Goal: Navigation & Orientation: Find specific page/section

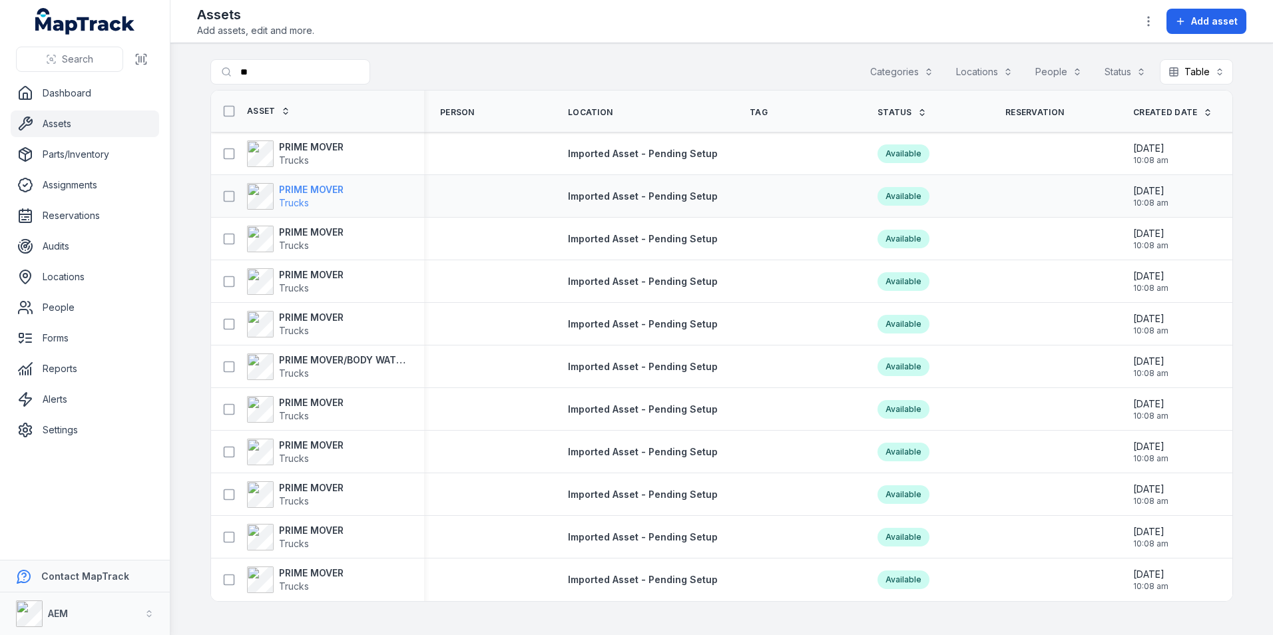
click at [278, 198] on div "PRIME MOVER Trucks" at bounding box center [295, 196] width 97 height 27
click at [311, 271] on strong "PRIME MOVER" at bounding box center [311, 274] width 65 height 13
click at [320, 487] on strong "PRIME MOVER" at bounding box center [311, 487] width 65 height 13
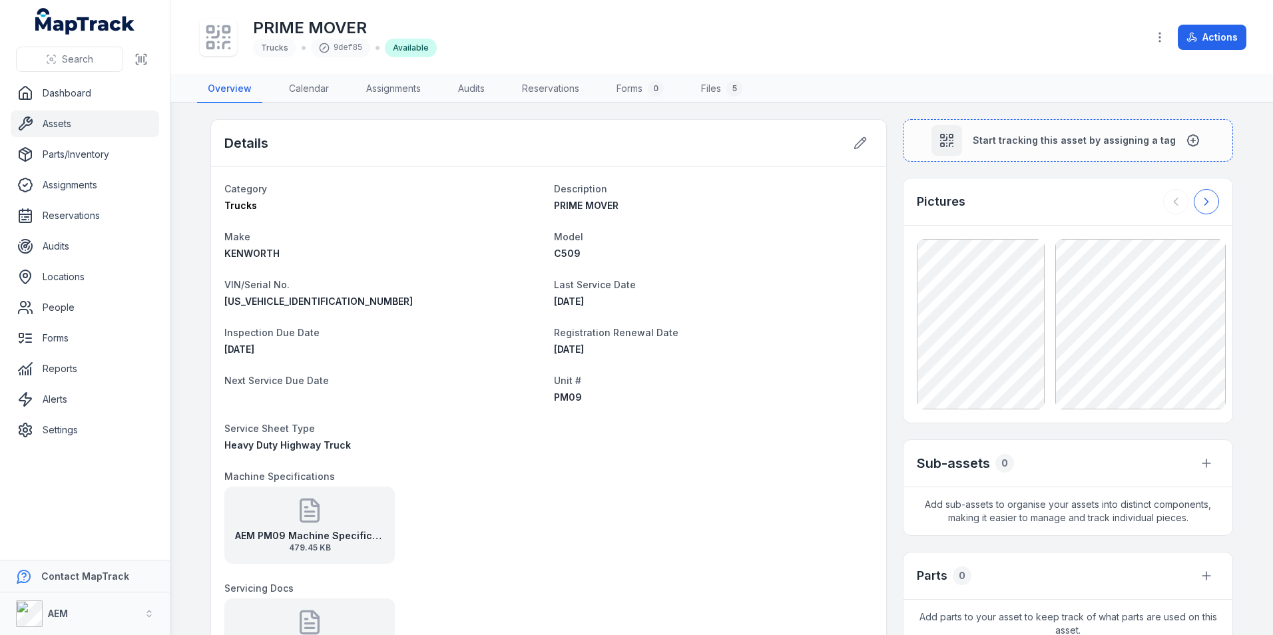
click at [1194, 193] on button at bounding box center [1206, 201] width 25 height 25
click at [1182, 195] on button at bounding box center [1175, 201] width 25 height 25
click at [300, 96] on link "Calendar" at bounding box center [308, 89] width 61 height 28
click at [396, 93] on link "Assignments" at bounding box center [393, 89] width 76 height 28
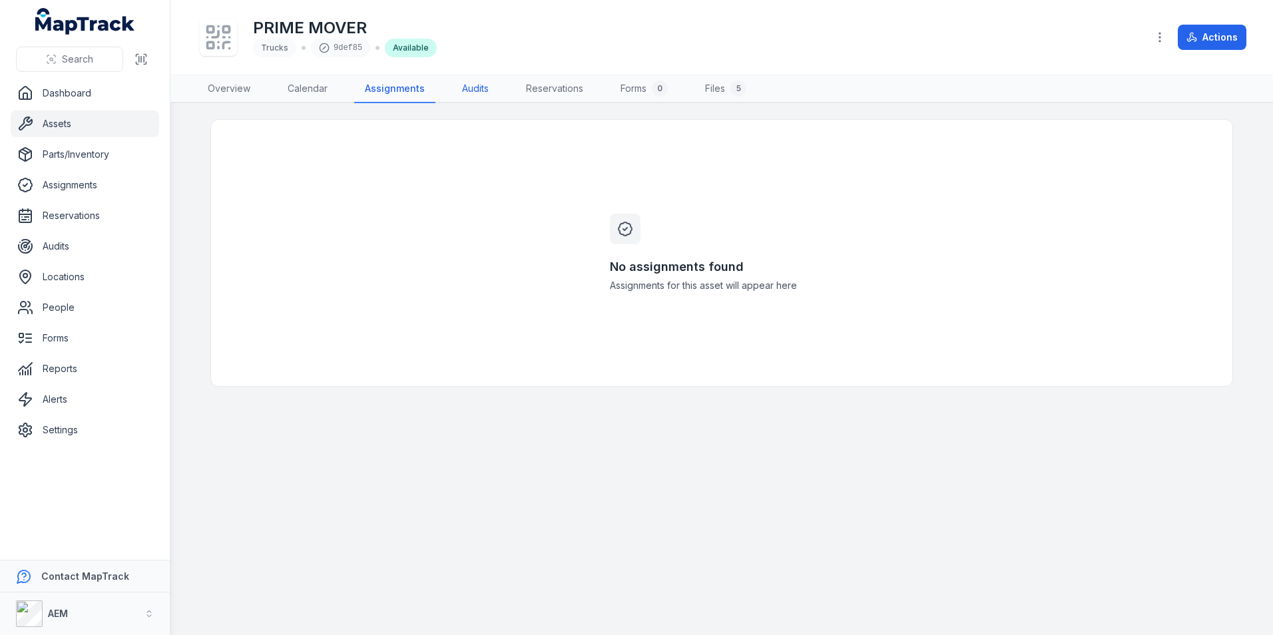
click at [485, 92] on link "Audits" at bounding box center [475, 89] width 48 height 28
click at [60, 95] on link "Dashboard" at bounding box center [85, 93] width 148 height 27
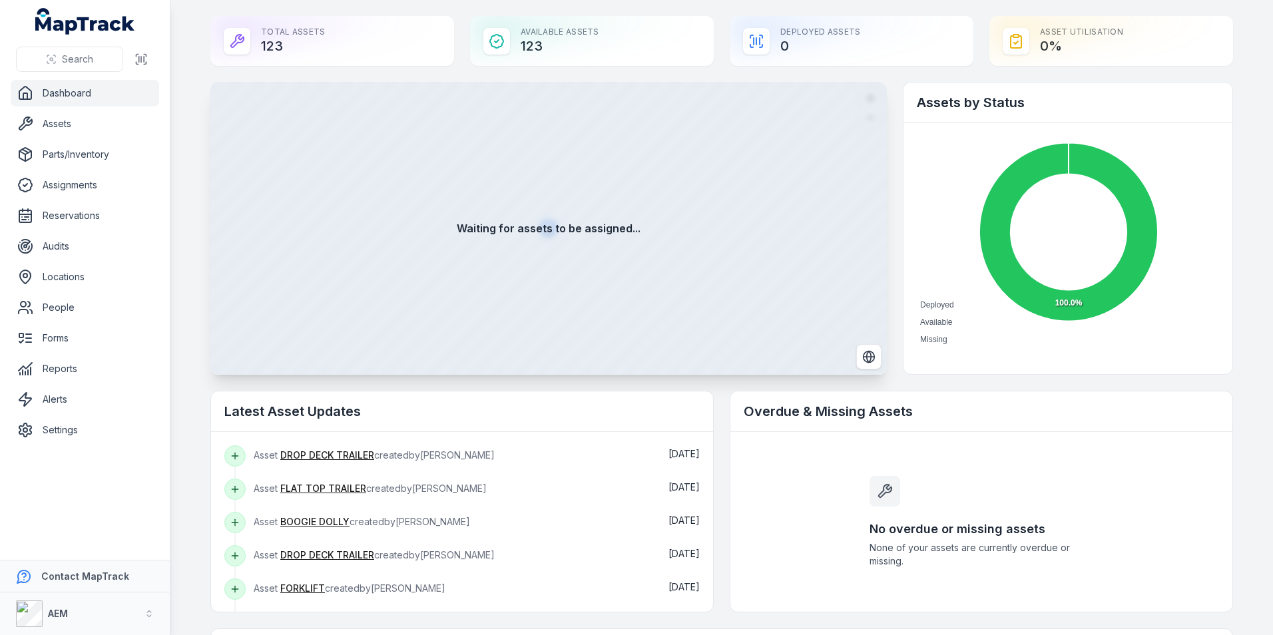
click at [616, 53] on div "Available Assets 123" at bounding box center [592, 41] width 244 height 50
click at [113, 128] on link "Assets" at bounding box center [85, 123] width 148 height 27
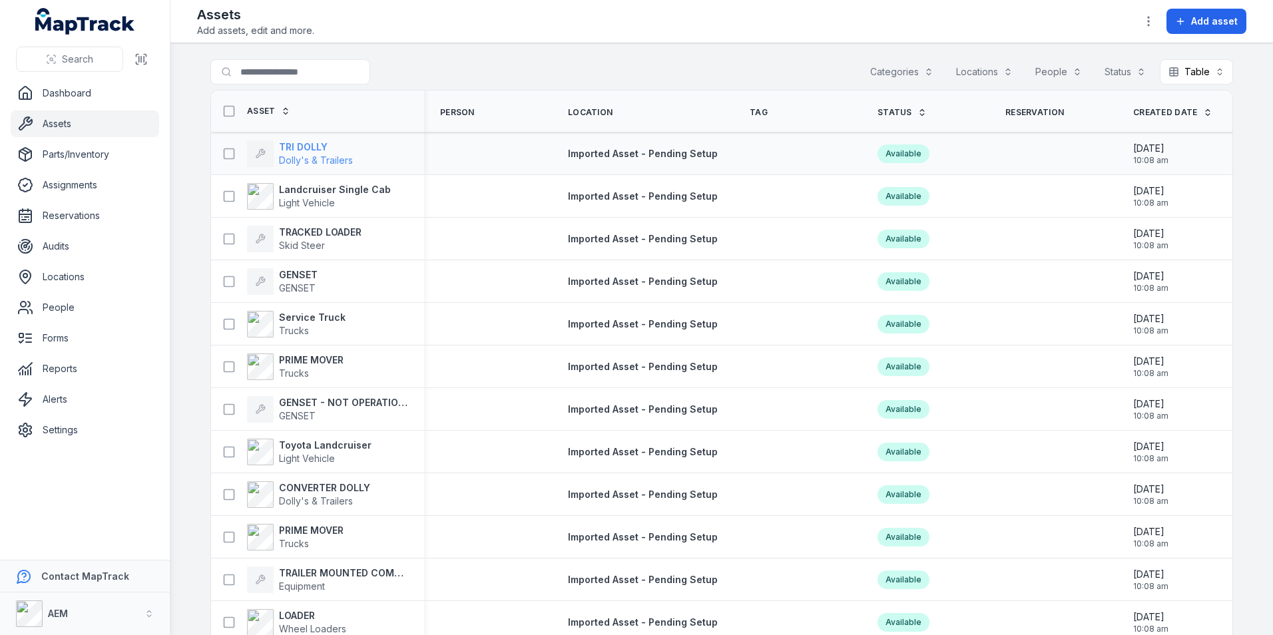
click at [322, 158] on span "Dolly's & Trailers" at bounding box center [316, 159] width 74 height 11
click at [326, 202] on span "Light Vehicle" at bounding box center [307, 202] width 56 height 11
click at [323, 238] on strong "TRACKED LOADER" at bounding box center [320, 232] width 83 height 13
click at [279, 269] on strong "GENSET" at bounding box center [298, 274] width 39 height 13
click at [331, 327] on span "Trucks" at bounding box center [312, 330] width 67 height 13
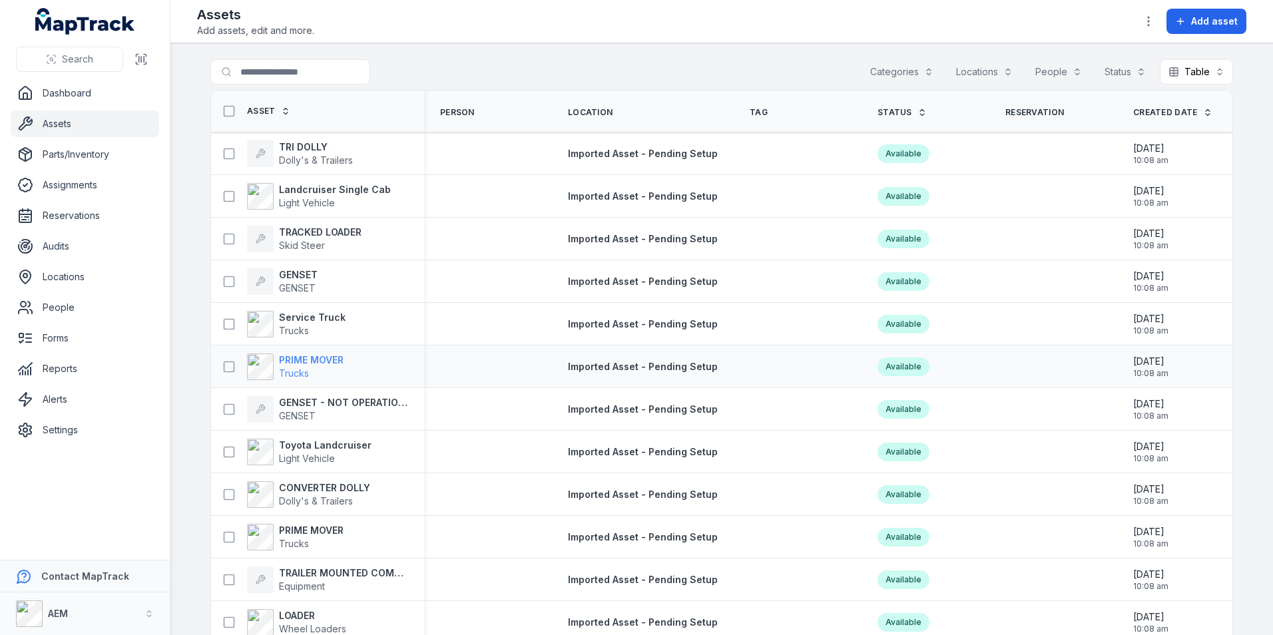
click at [311, 362] on strong "PRIME MOVER" at bounding box center [311, 359] width 65 height 13
click at [320, 396] on strong "GENSET - NOT OPERATIONAL" at bounding box center [343, 402] width 129 height 13
click at [314, 435] on div "Toyota Landcruiser Light Vehicle" at bounding box center [317, 451] width 213 height 37
click at [318, 445] on strong "Toyota Landcruiser" at bounding box center [325, 445] width 93 height 13
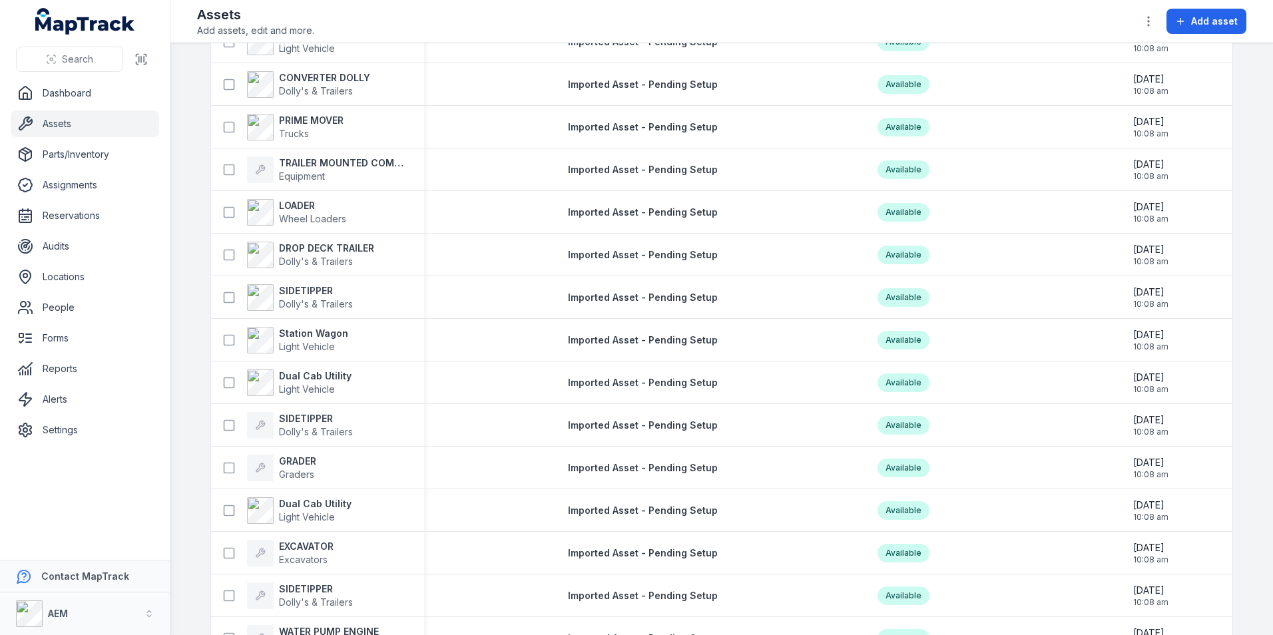
scroll to position [415, 0]
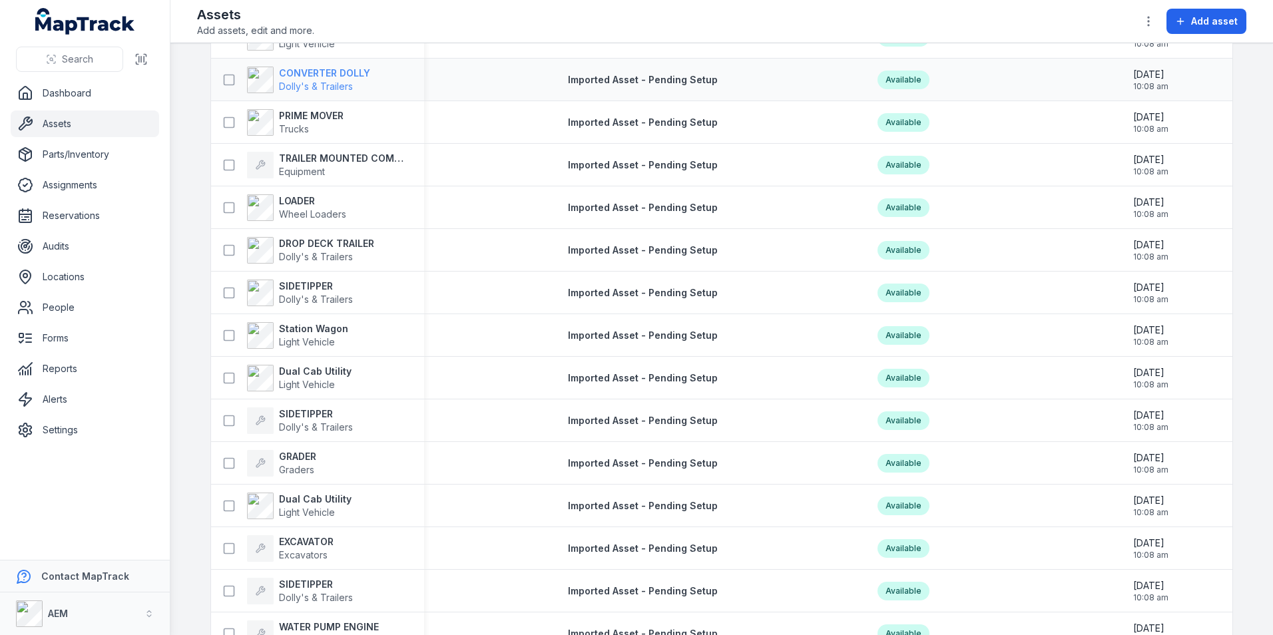
click at [335, 72] on strong "CONVERTER DOLLY" at bounding box center [324, 73] width 91 height 13
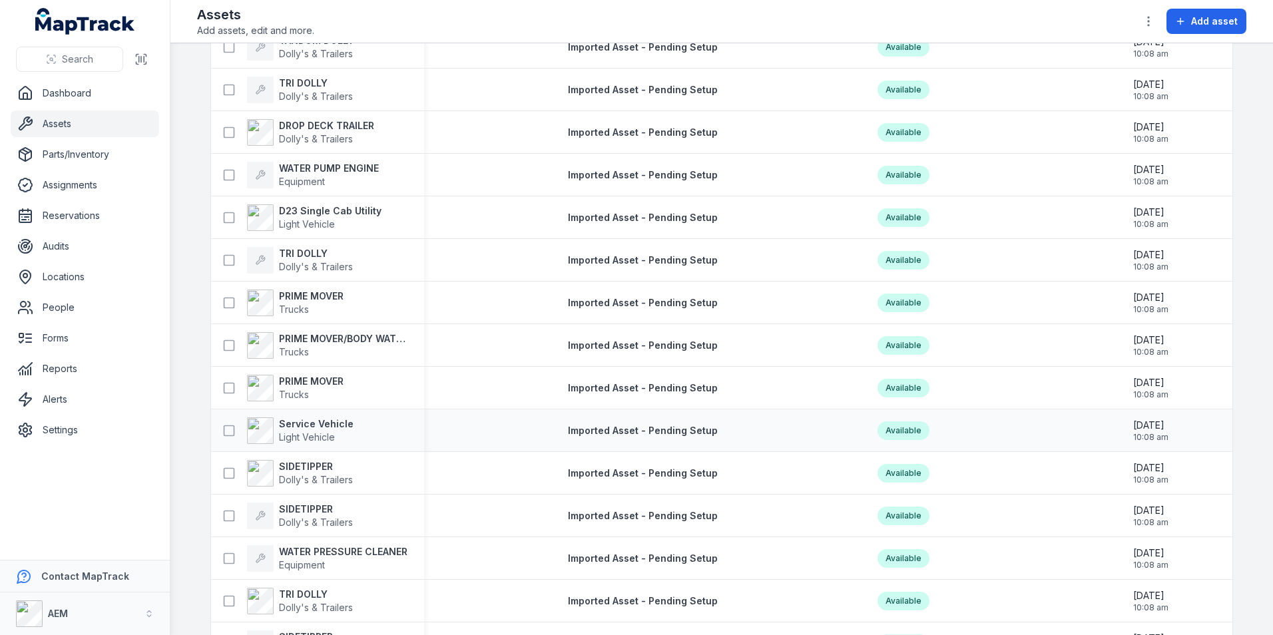
scroll to position [1731, 0]
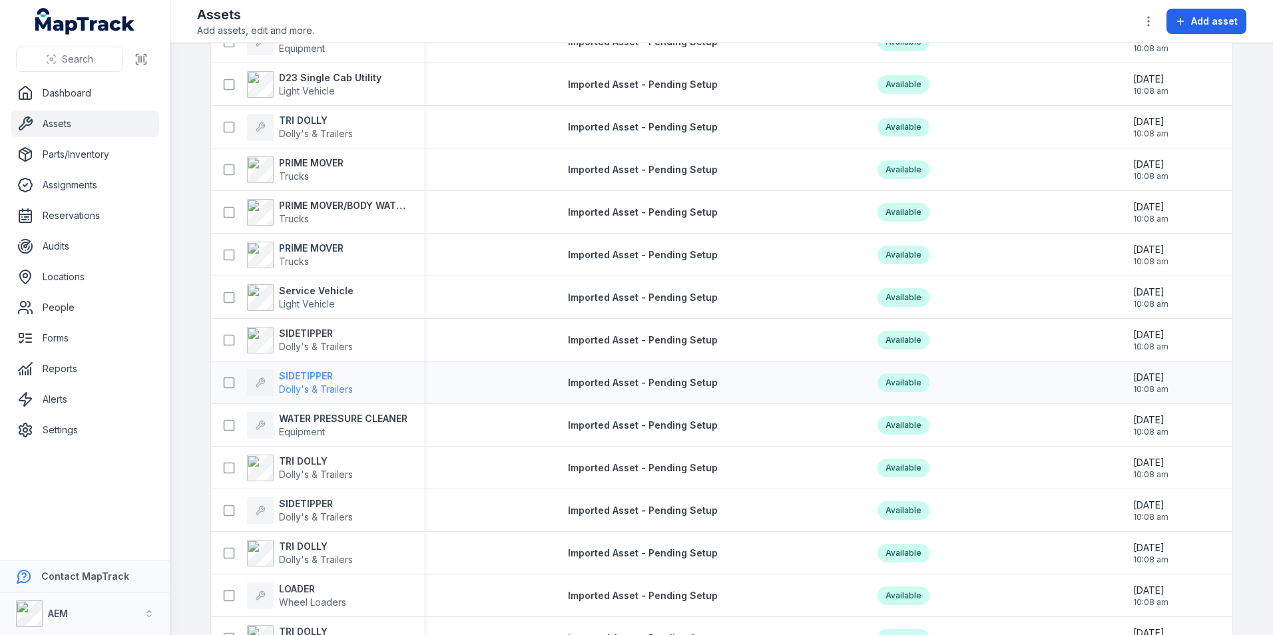
click at [304, 386] on span "Dolly's & Trailers" at bounding box center [316, 388] width 74 height 11
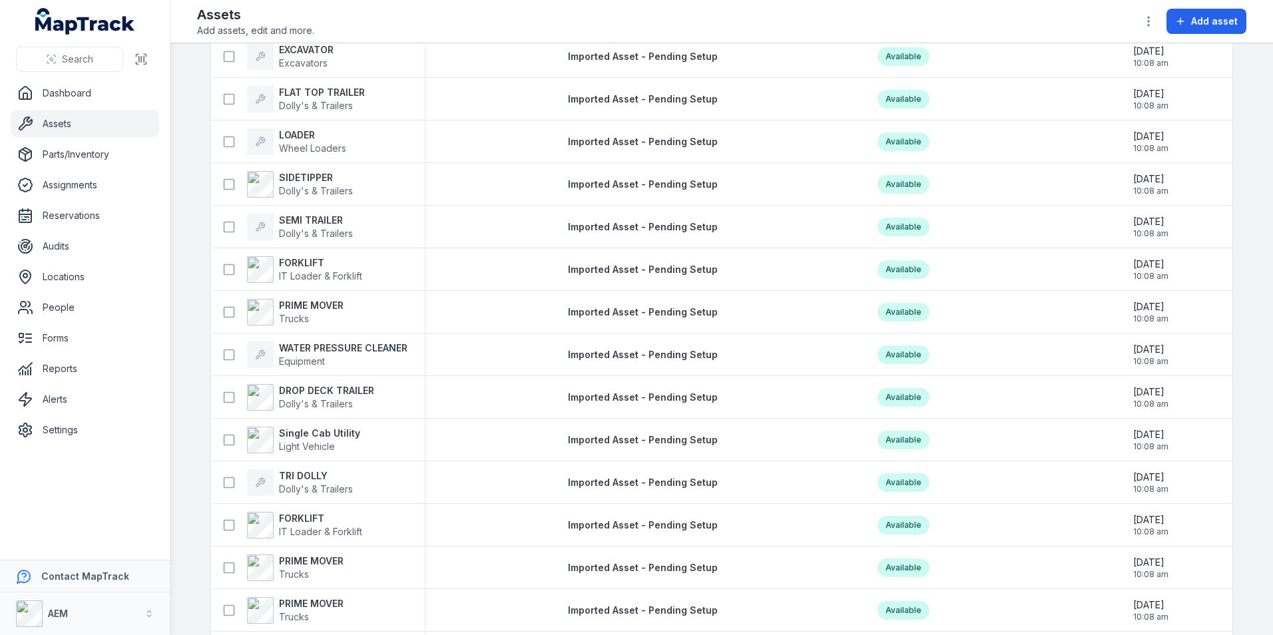
scroll to position [2995, 0]
click at [348, 346] on strong "WATER PRESSURE CLEANER" at bounding box center [343, 346] width 128 height 13
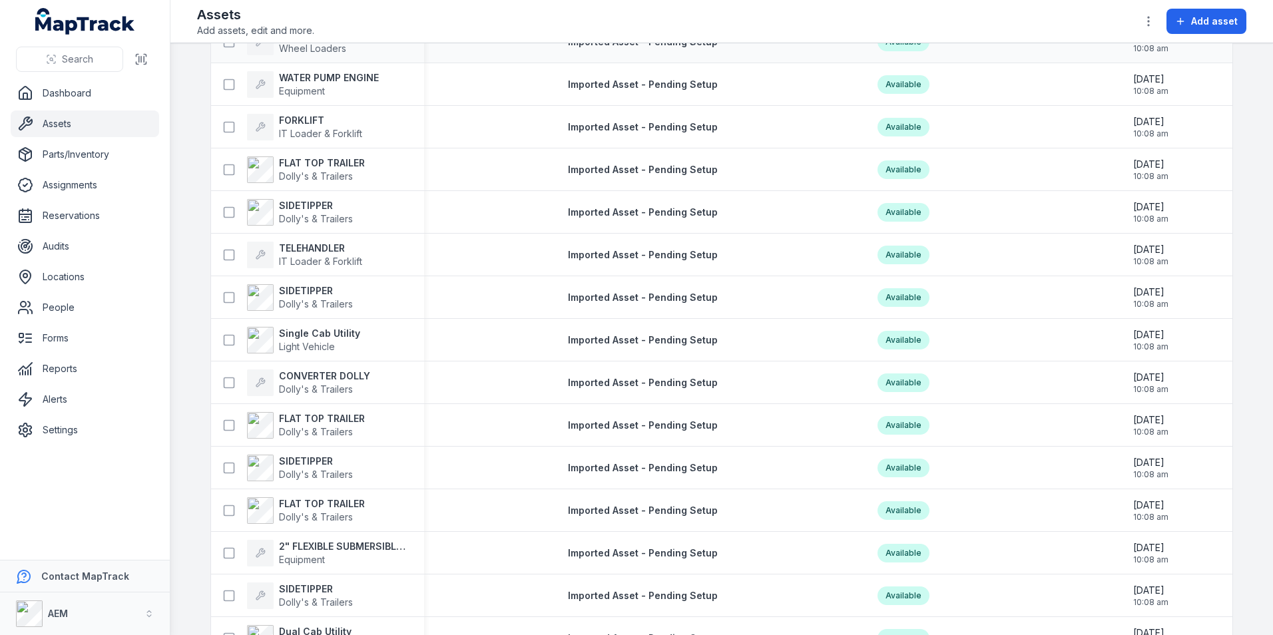
scroll to position [4061, 0]
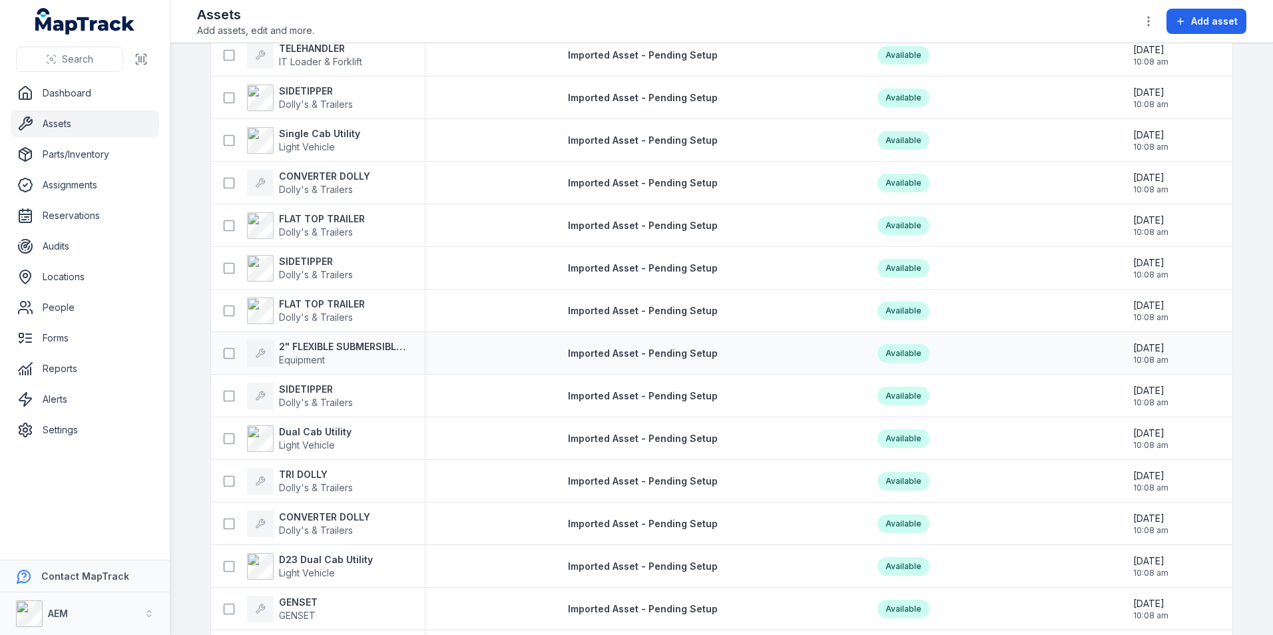
click at [406, 349] on div "2" FLEXIBLE SUBMERSIBLE PUMP Equipment" at bounding box center [317, 353] width 213 height 37
click at [391, 347] on strong "2" FLEXIBLE SUBMERSIBLE PUMP" at bounding box center [343, 346] width 129 height 13
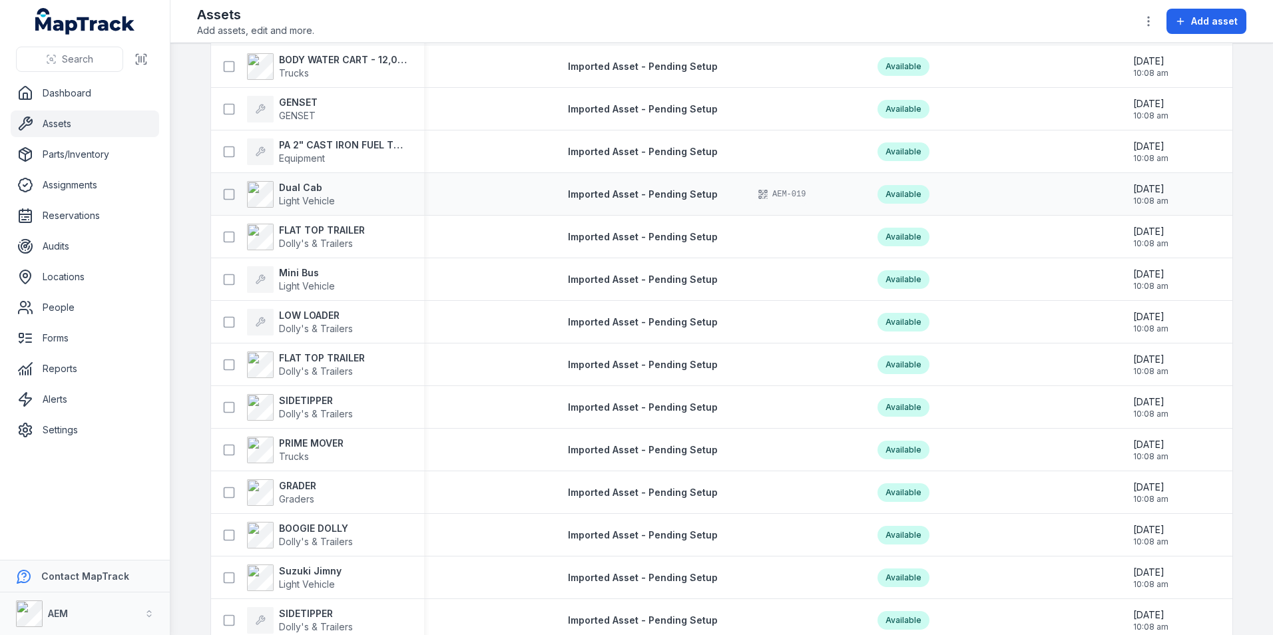
scroll to position [4759, 0]
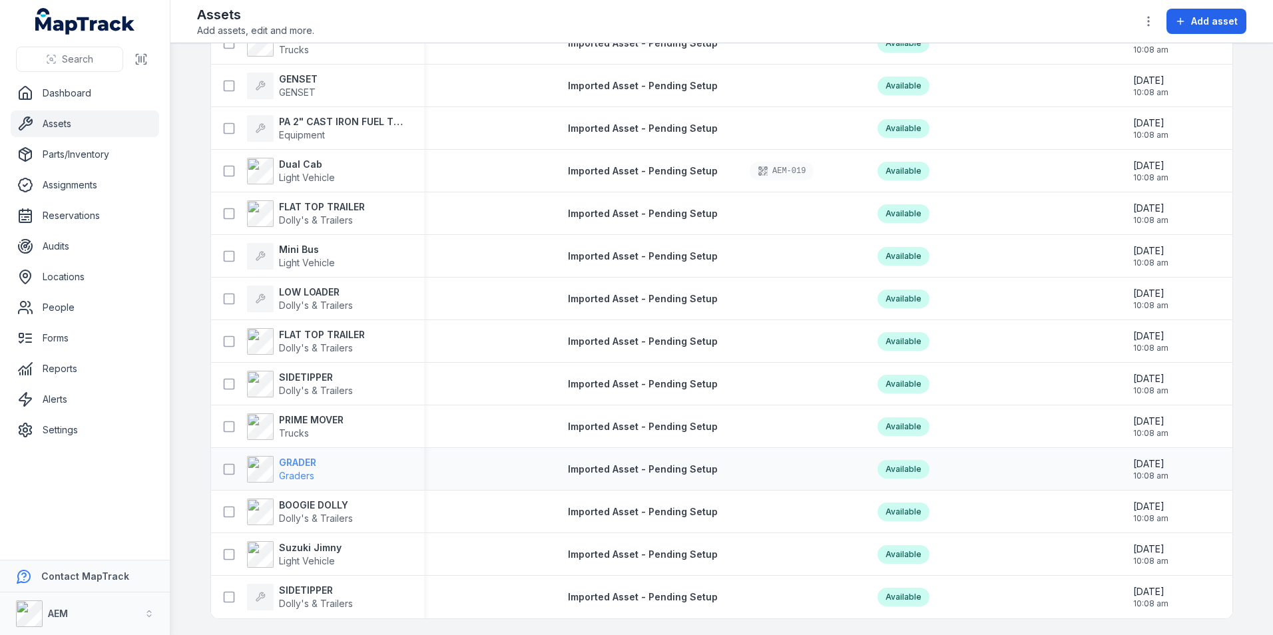
click at [300, 460] on strong "GRADER" at bounding box center [297, 462] width 37 height 13
